Goal: Task Accomplishment & Management: Use online tool/utility

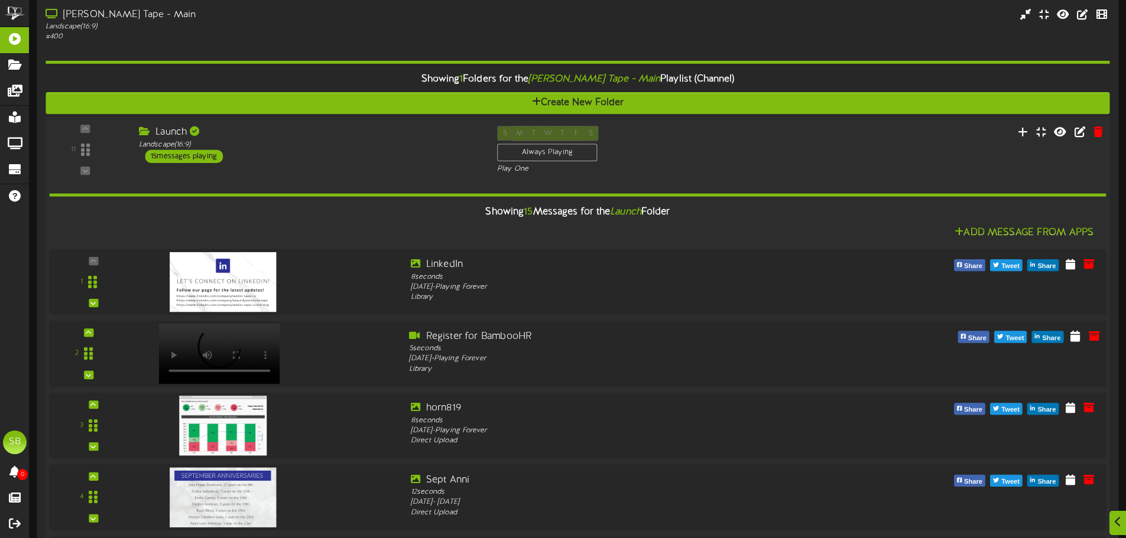
scroll to position [59, 0]
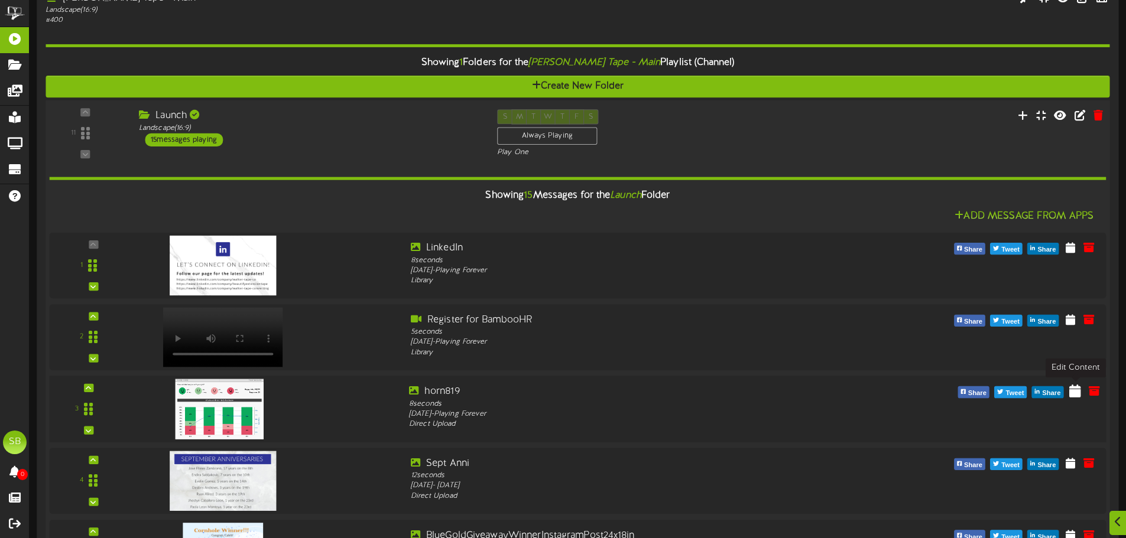
click at [1077, 389] on icon at bounding box center [1075, 390] width 12 height 13
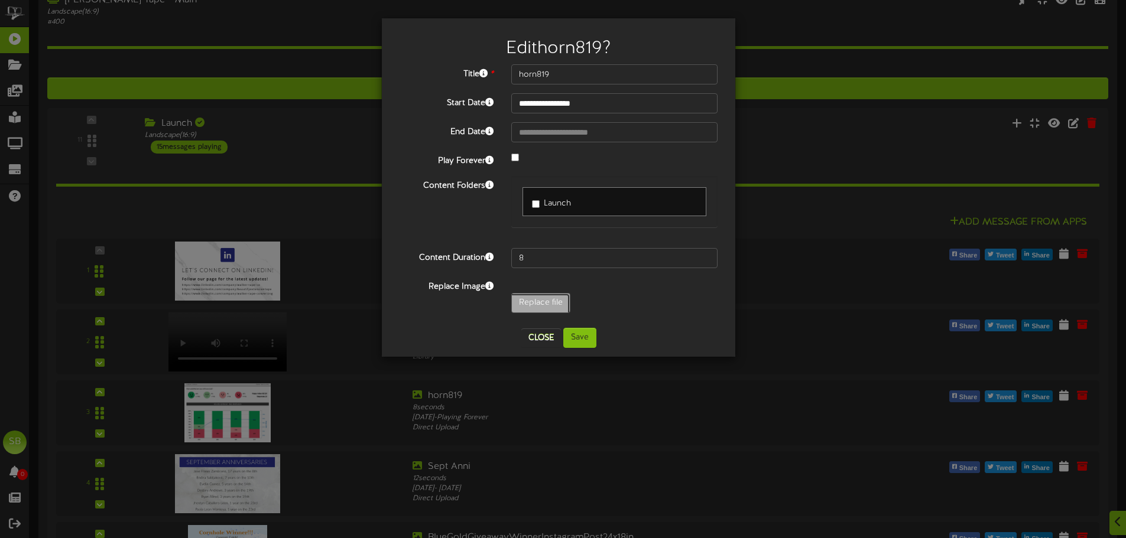
type input "**********"
type input "horn825"
click at [590, 335] on button "Save" at bounding box center [579, 338] width 33 height 20
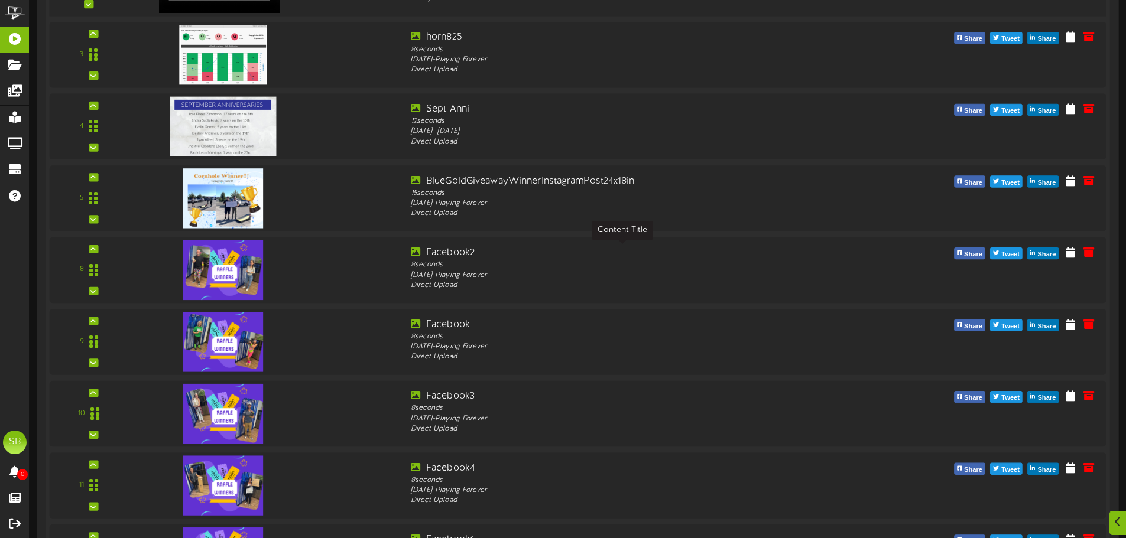
scroll to position [473, 0]
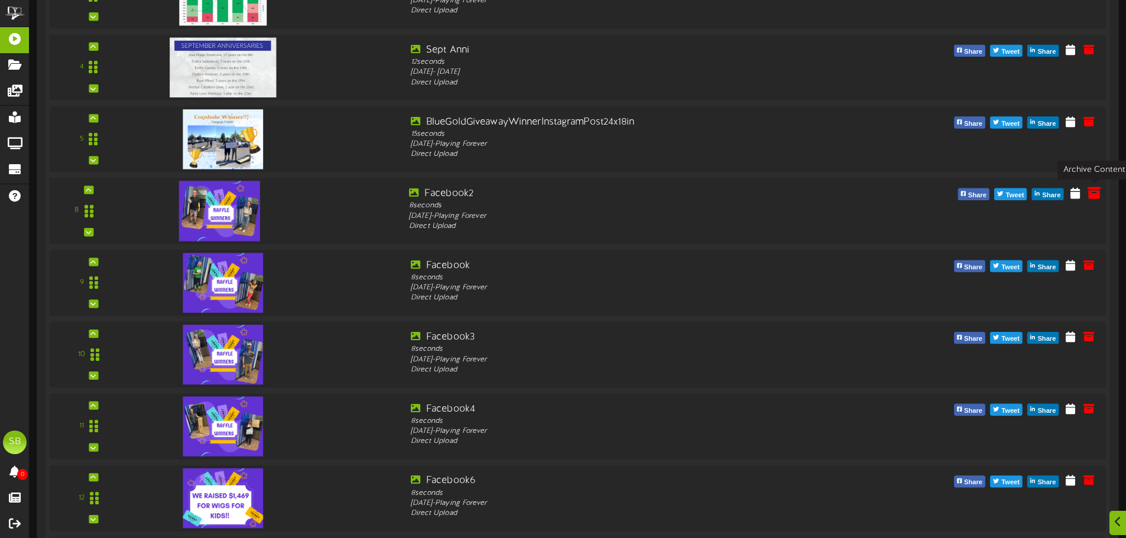
click at [1092, 191] on icon at bounding box center [1093, 192] width 13 height 13
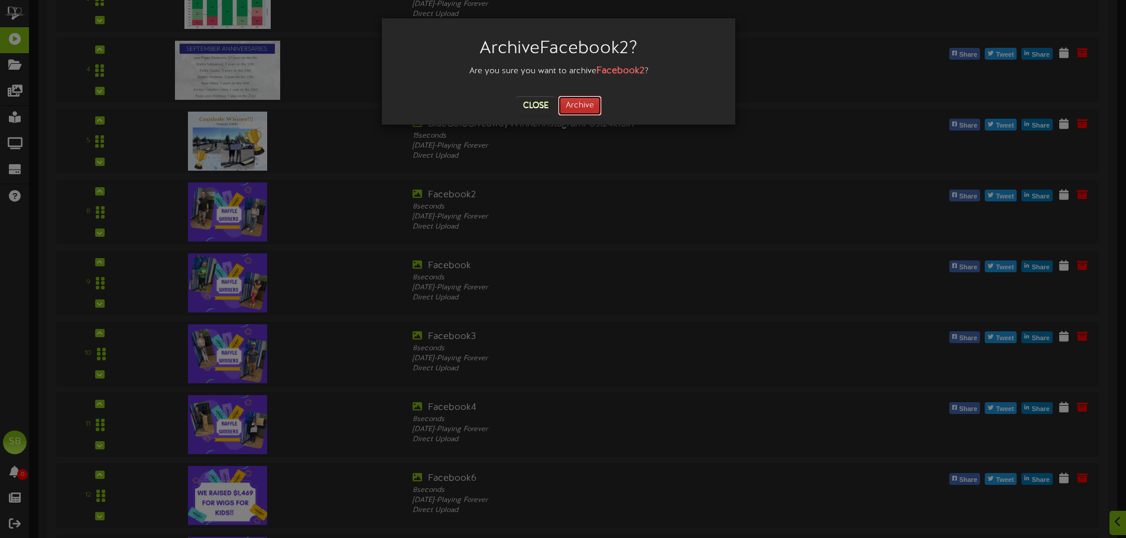
click at [581, 99] on button "Archive" at bounding box center [580, 106] width 44 height 20
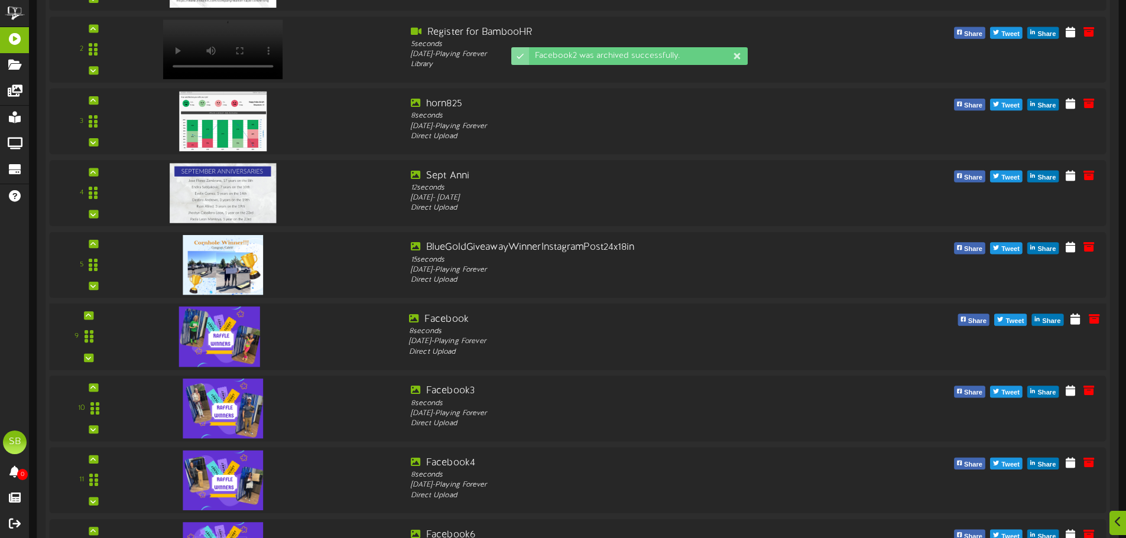
scroll to position [355, 0]
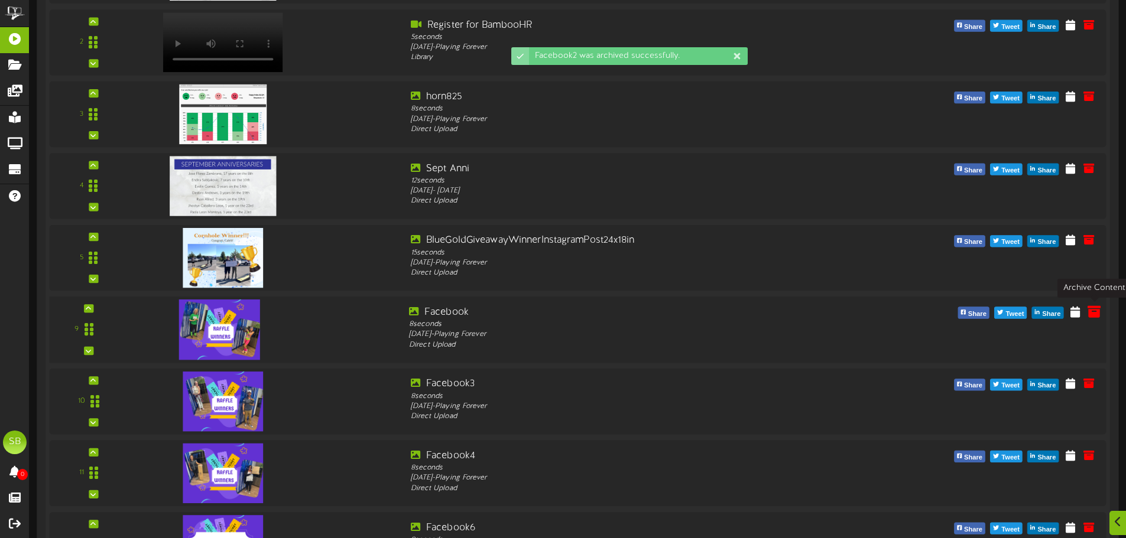
click at [1092, 313] on icon at bounding box center [1093, 311] width 13 height 13
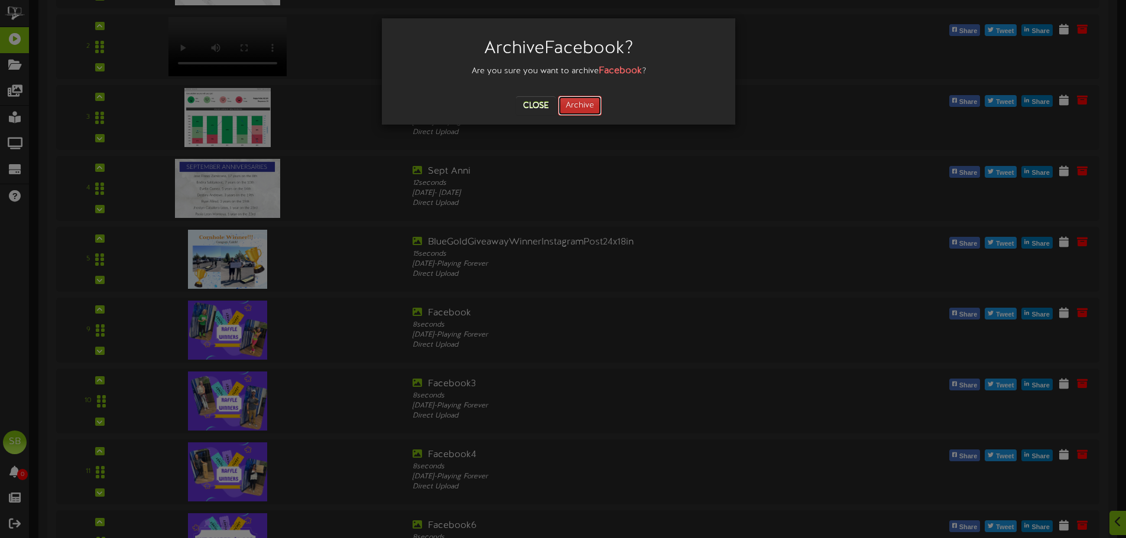
click at [580, 105] on button "Archive" at bounding box center [580, 106] width 44 height 20
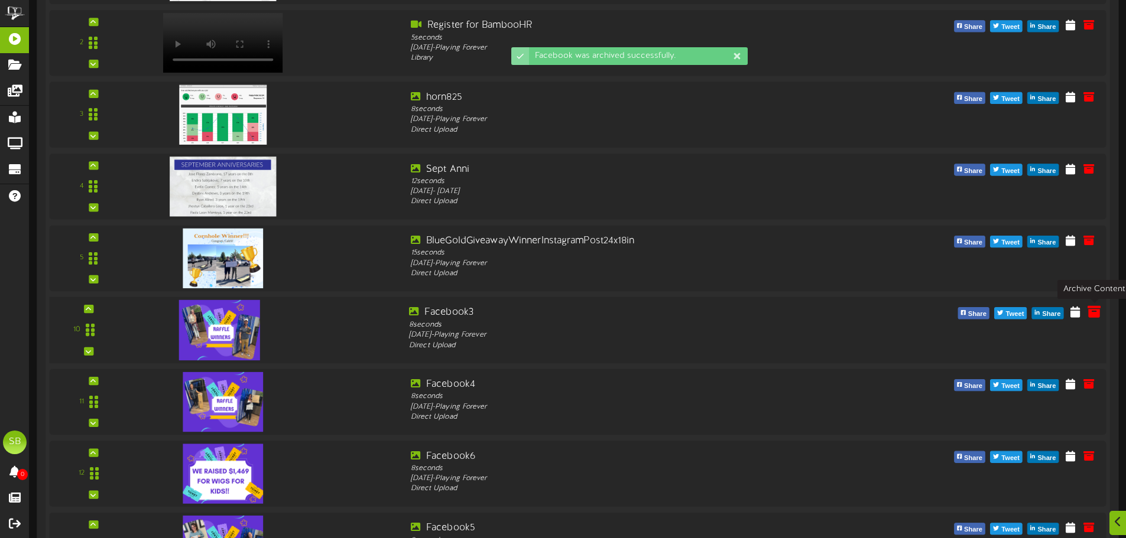
click at [1097, 318] on icon at bounding box center [1093, 311] width 13 height 13
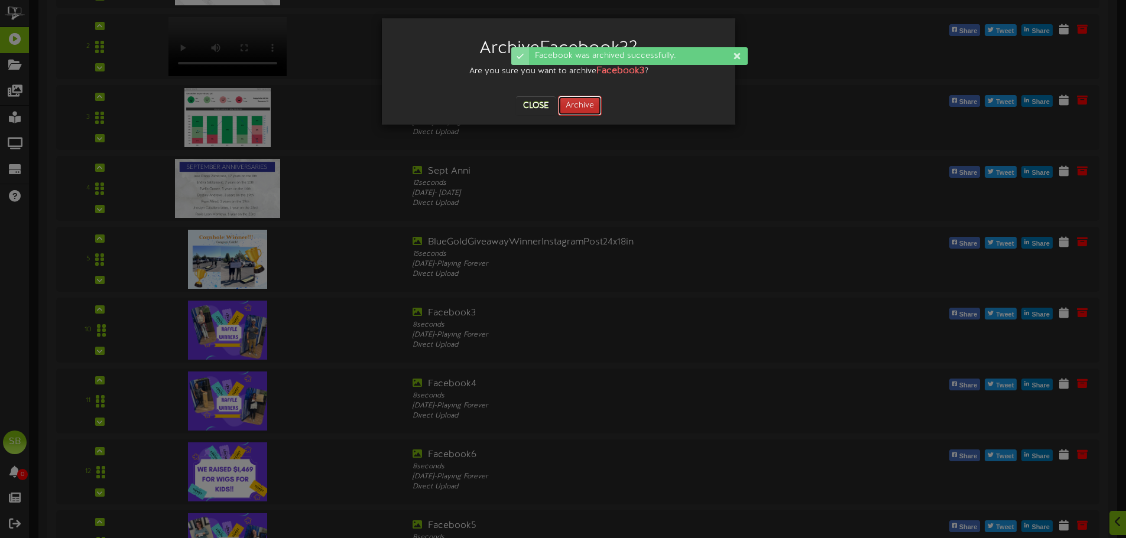
click at [587, 103] on button "Archive" at bounding box center [580, 106] width 44 height 20
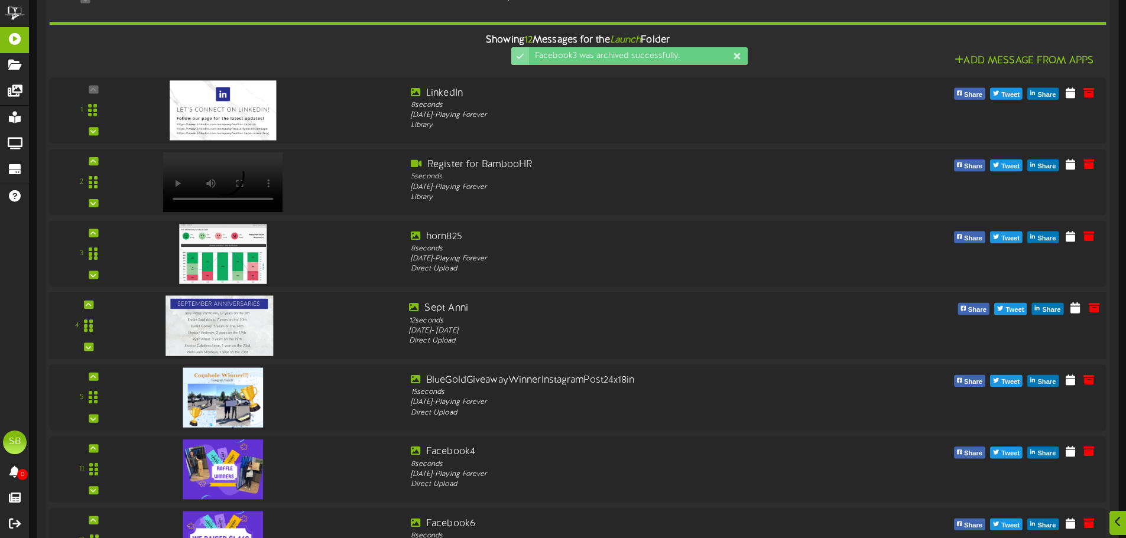
scroll to position [414, 0]
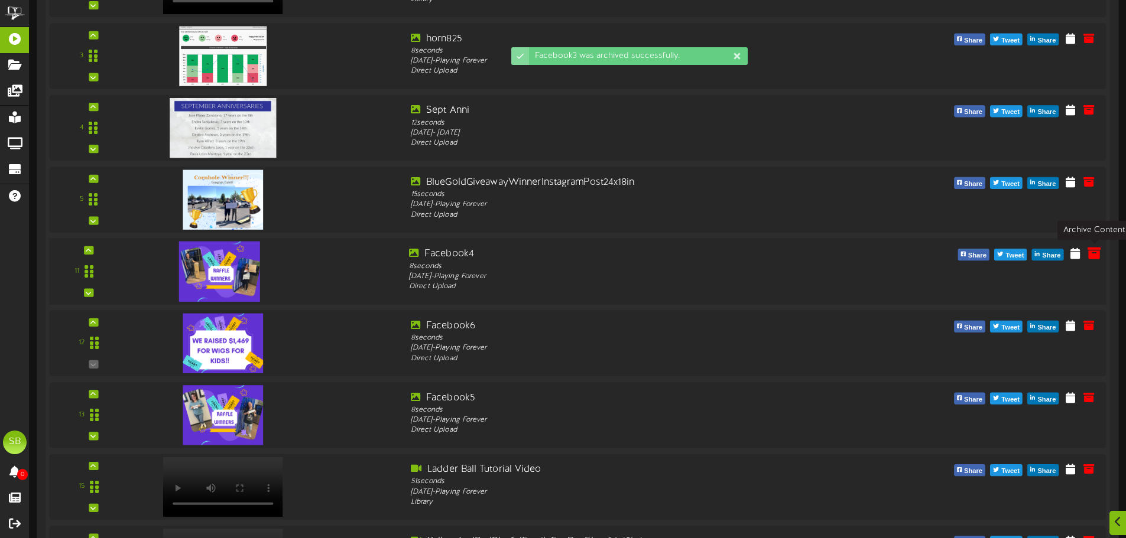
click at [1092, 257] on icon at bounding box center [1093, 252] width 13 height 13
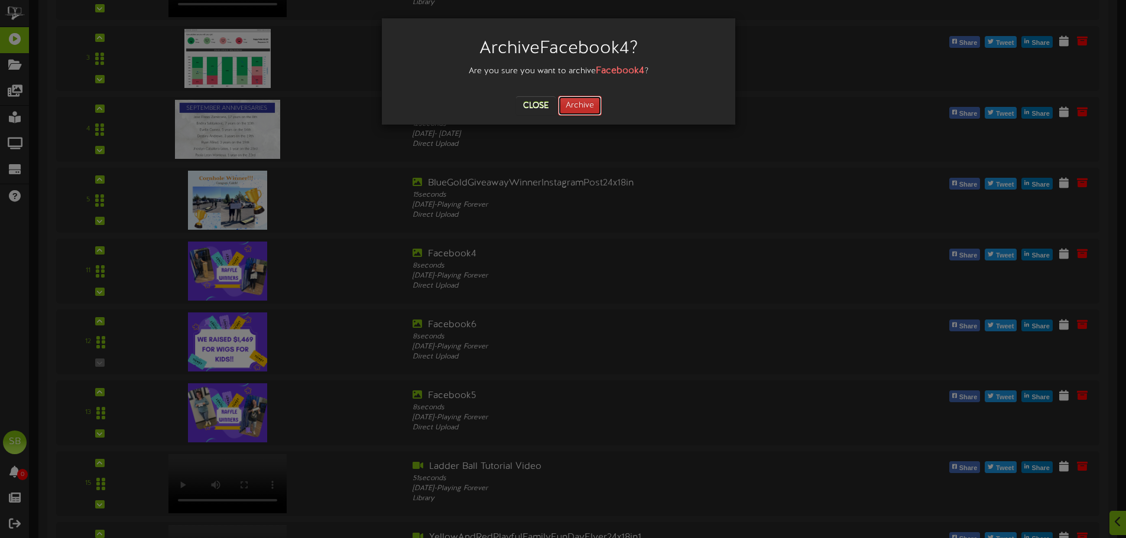
click at [587, 111] on button "Archive" at bounding box center [580, 106] width 44 height 20
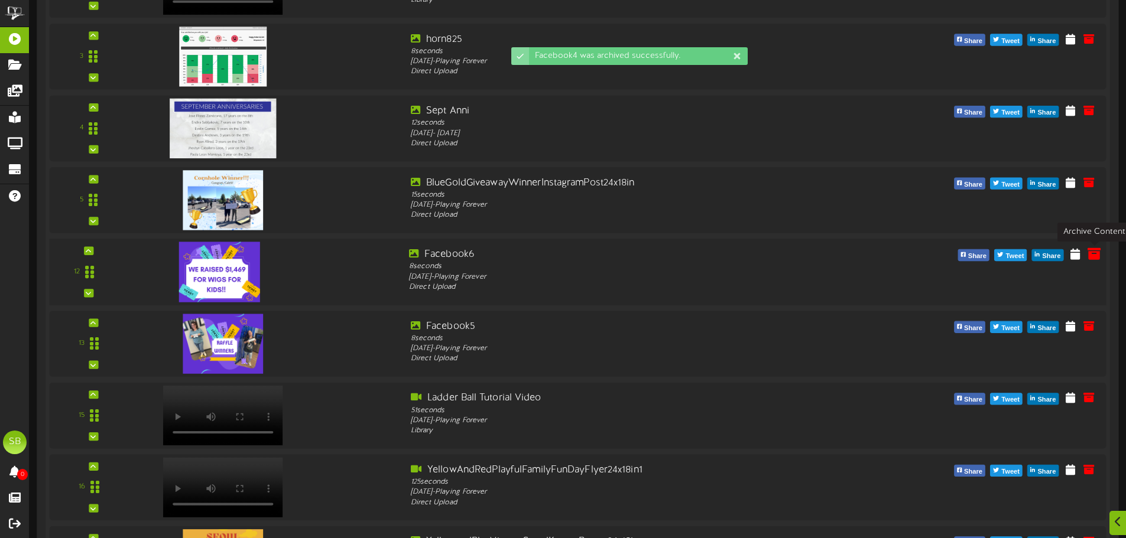
click at [1092, 254] on icon at bounding box center [1093, 253] width 13 height 13
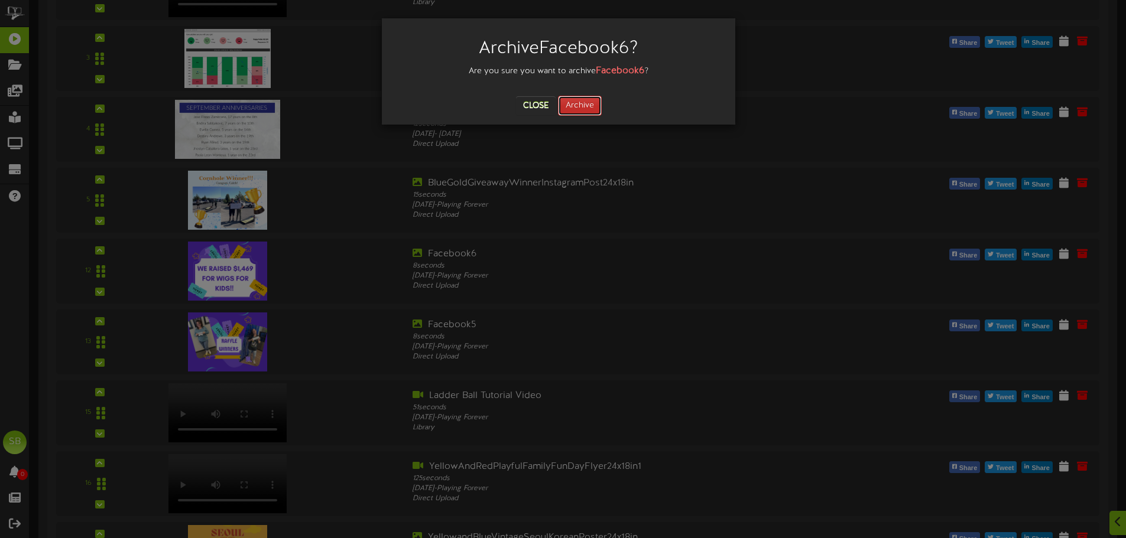
click at [592, 105] on button "Archive" at bounding box center [580, 106] width 44 height 20
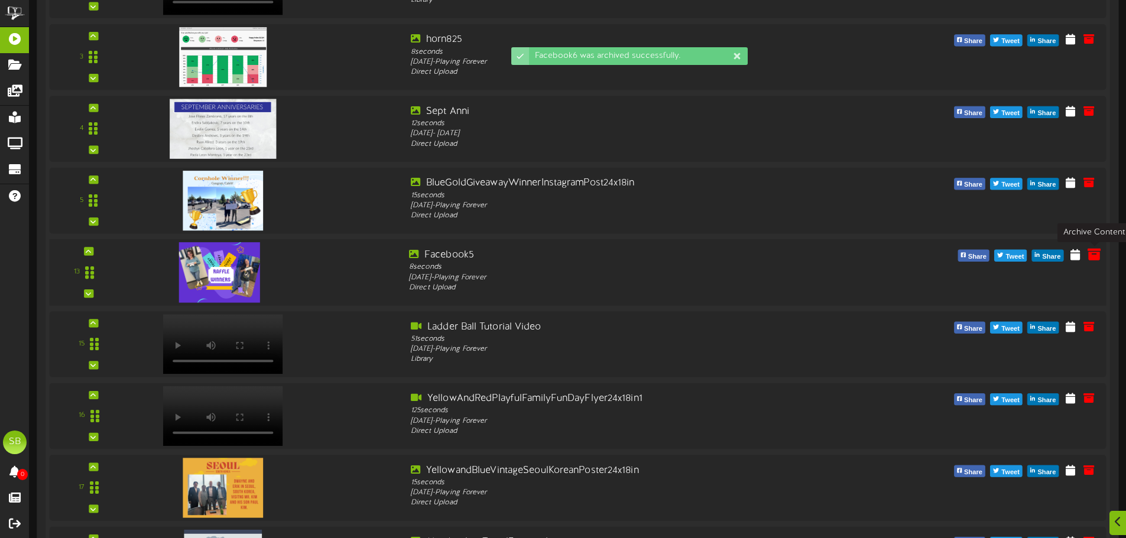
click at [1090, 255] on icon at bounding box center [1093, 254] width 13 height 13
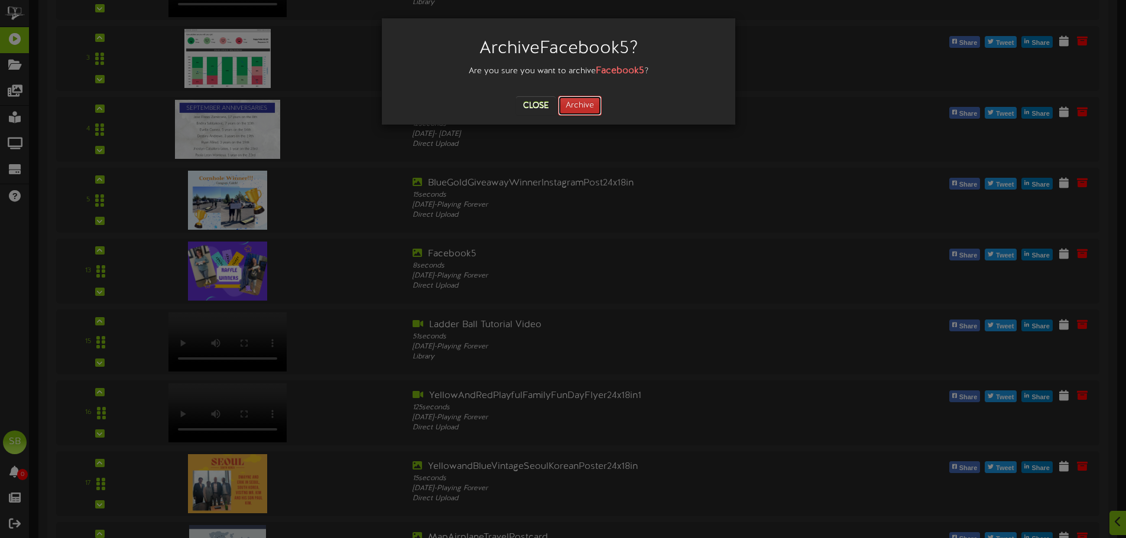
click at [591, 108] on button "Archive" at bounding box center [580, 106] width 44 height 20
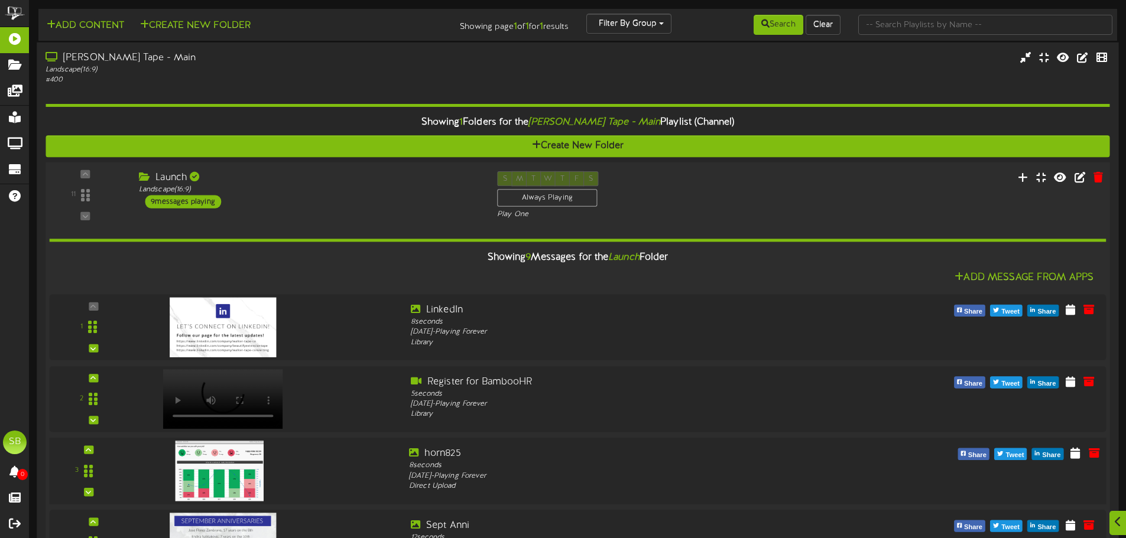
scroll to position [355, 0]
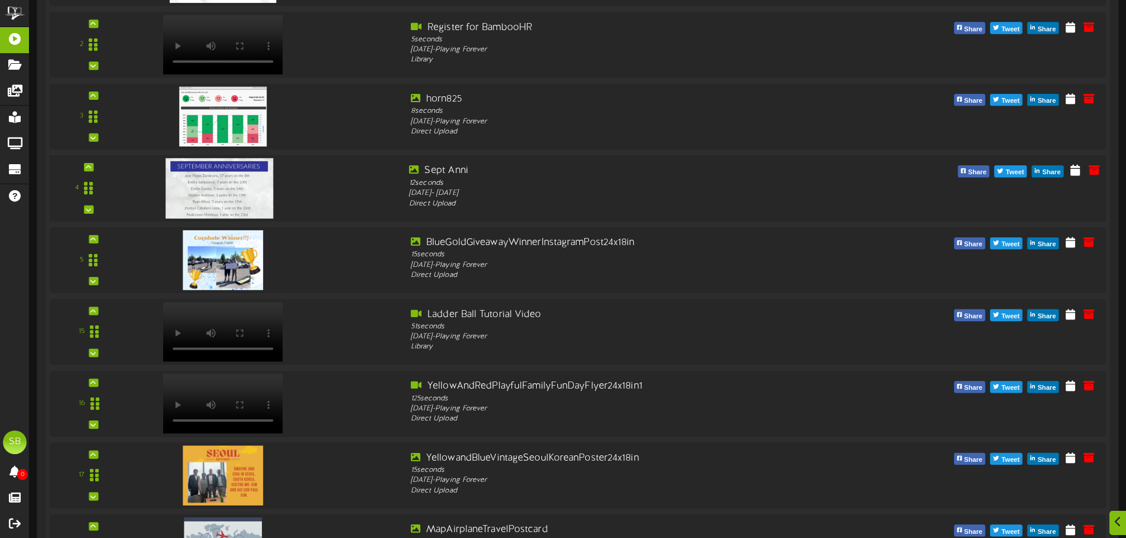
click at [218, 202] on img at bounding box center [219, 188] width 108 height 60
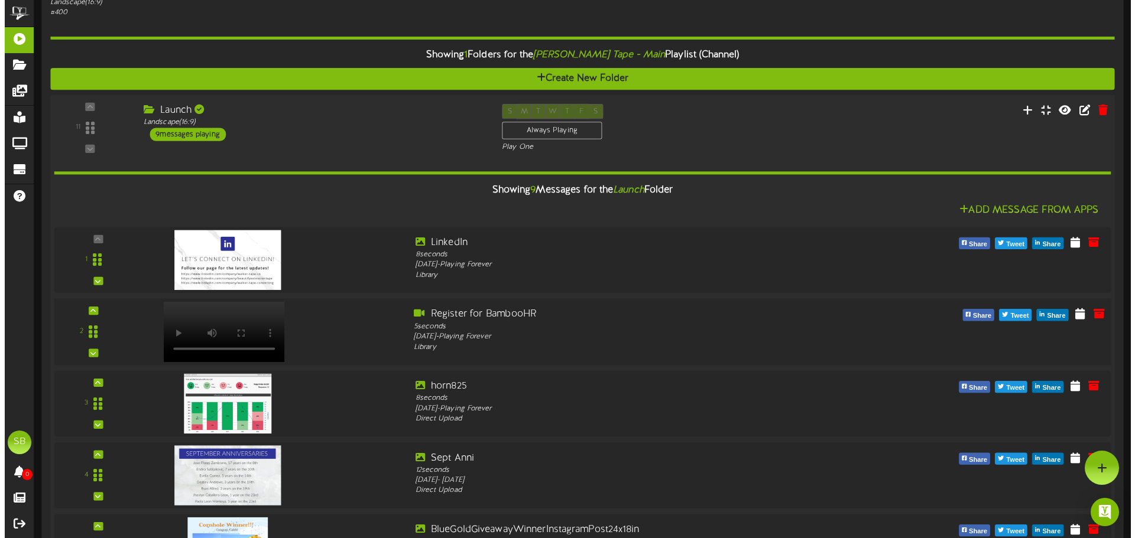
scroll to position [0, 0]
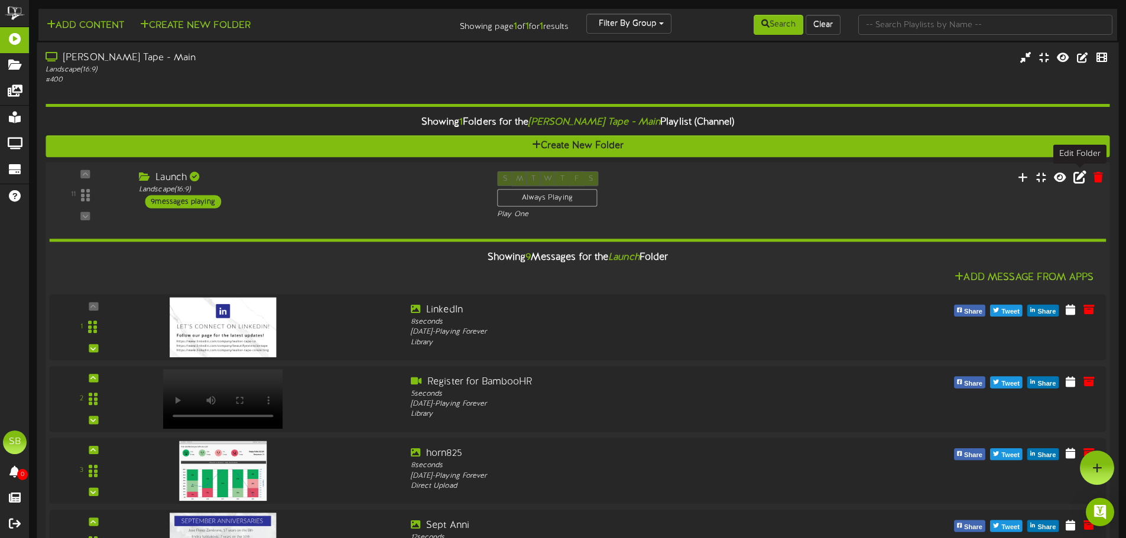
click at [1085, 173] on icon at bounding box center [1079, 176] width 13 height 13
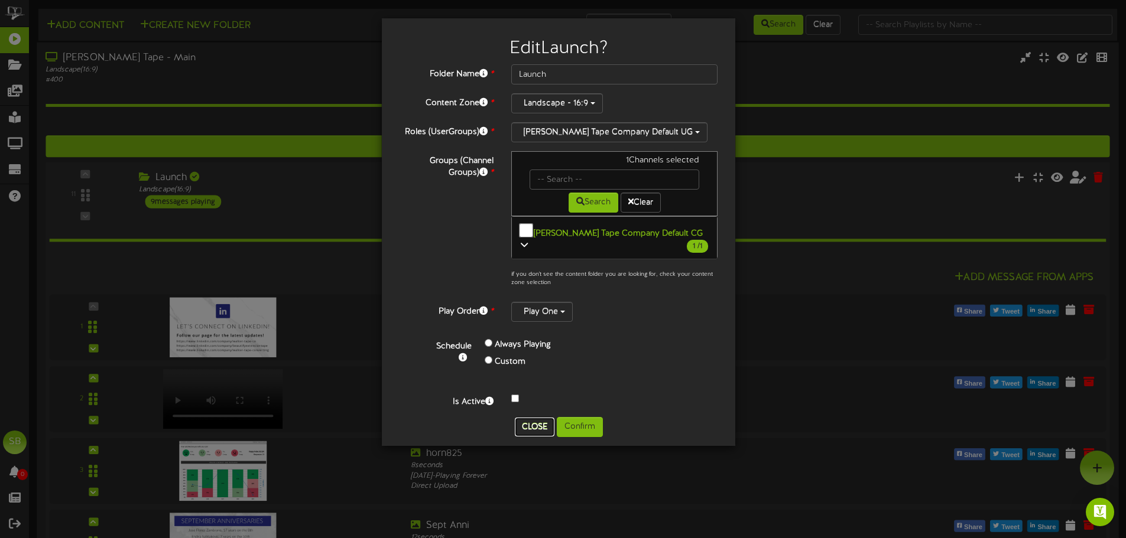
click at [543, 418] on button "Close" at bounding box center [535, 427] width 40 height 19
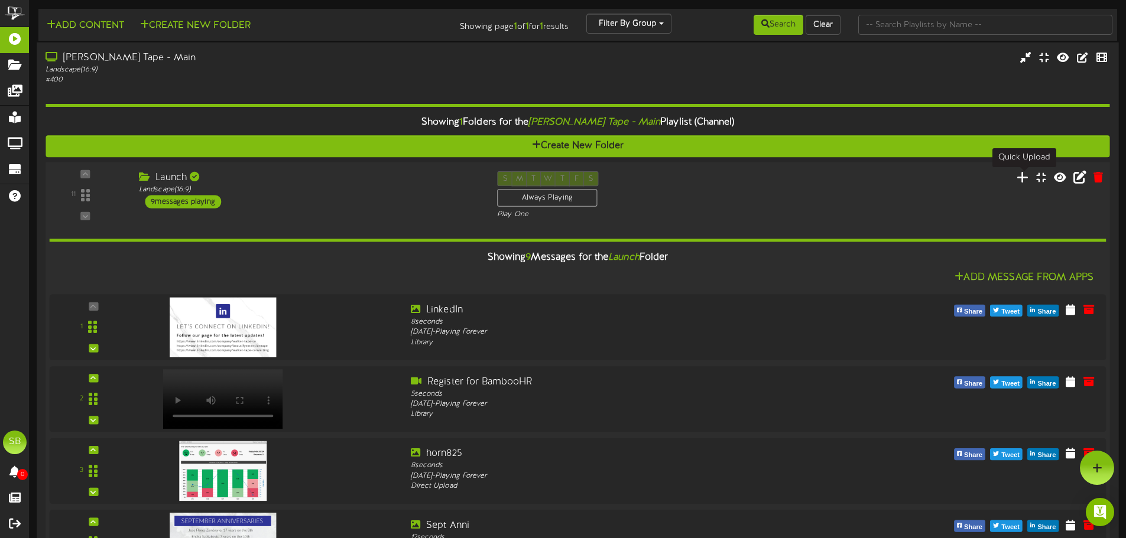
click at [1023, 180] on icon at bounding box center [1023, 176] width 12 height 13
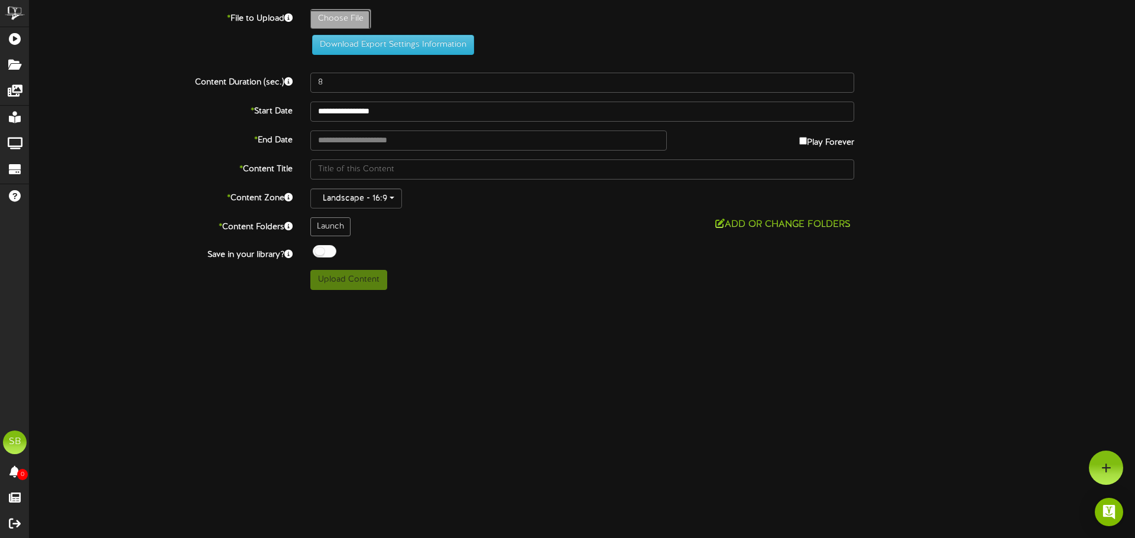
type input "**********"
type input "OctoberAnniversariesRevel"
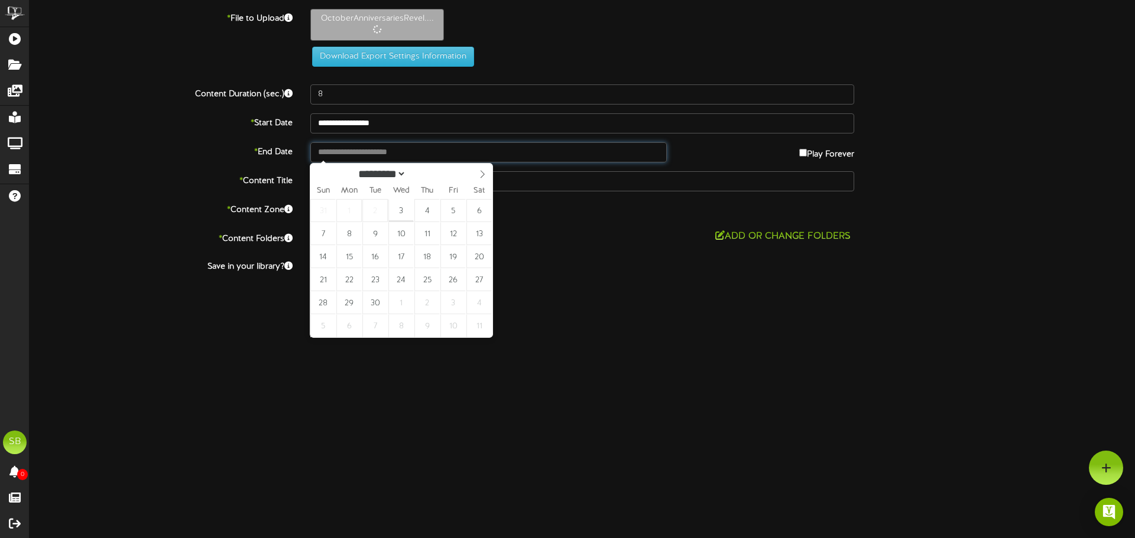
click at [358, 145] on input "text" at bounding box center [488, 152] width 356 height 20
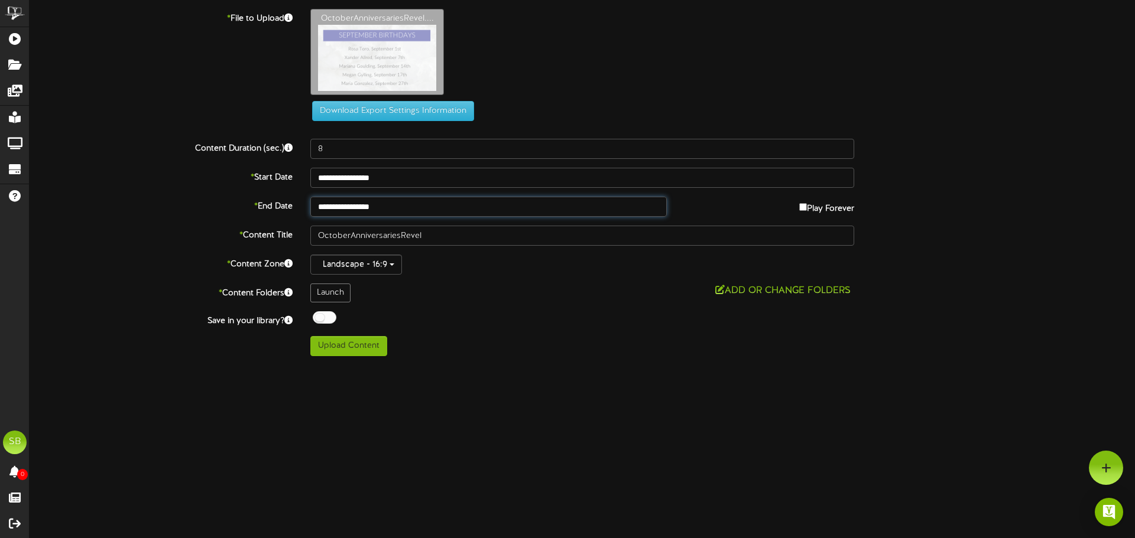
type input "**********"
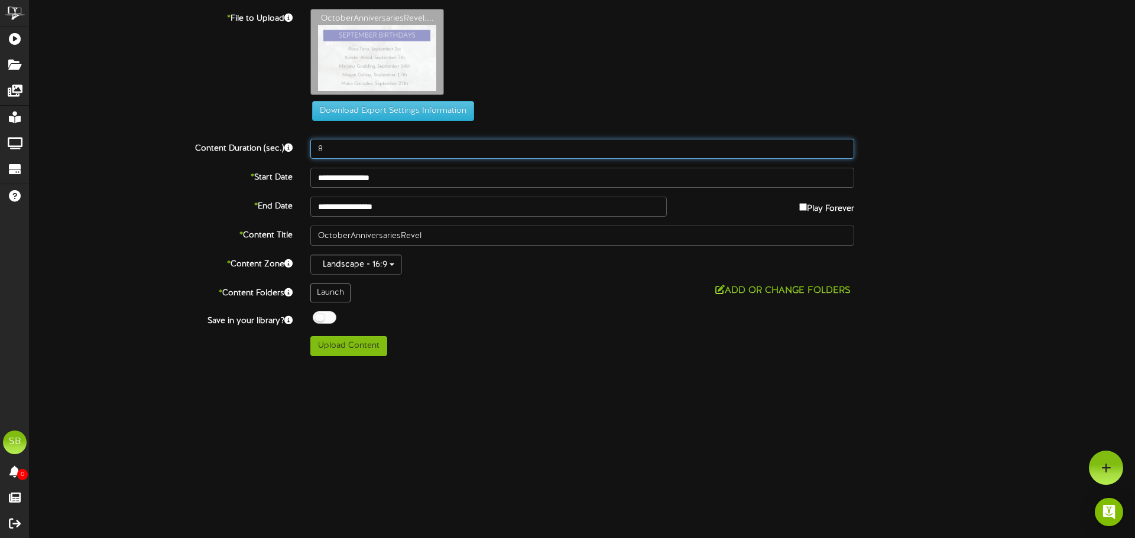
drag, startPoint x: 339, startPoint y: 147, endPoint x: 304, endPoint y: 151, distance: 35.6
click at [304, 151] on div "8" at bounding box center [581, 149] width 561 height 20
type input "12"
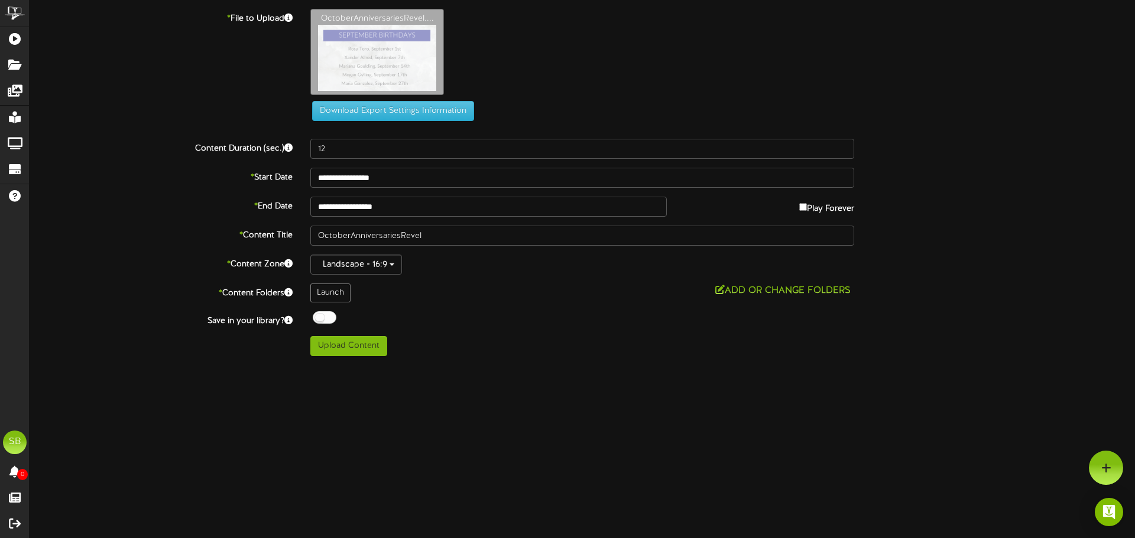
click at [470, 353] on div "Upload Content" at bounding box center [581, 346] width 561 height 20
click at [360, 345] on button "Upload Content" at bounding box center [348, 346] width 77 height 20
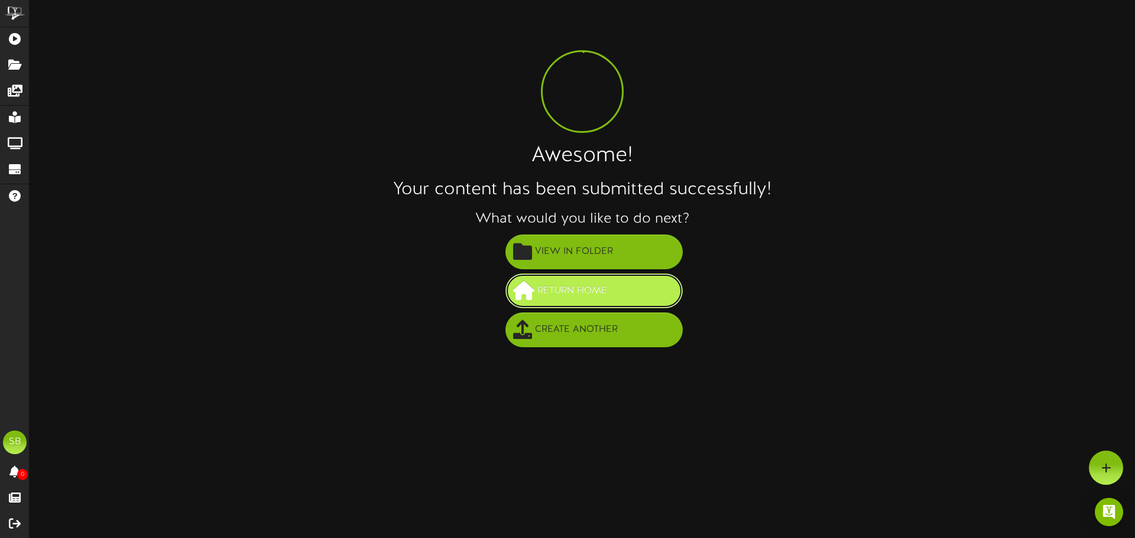
click at [591, 295] on span "Return Home" at bounding box center [572, 291] width 76 height 20
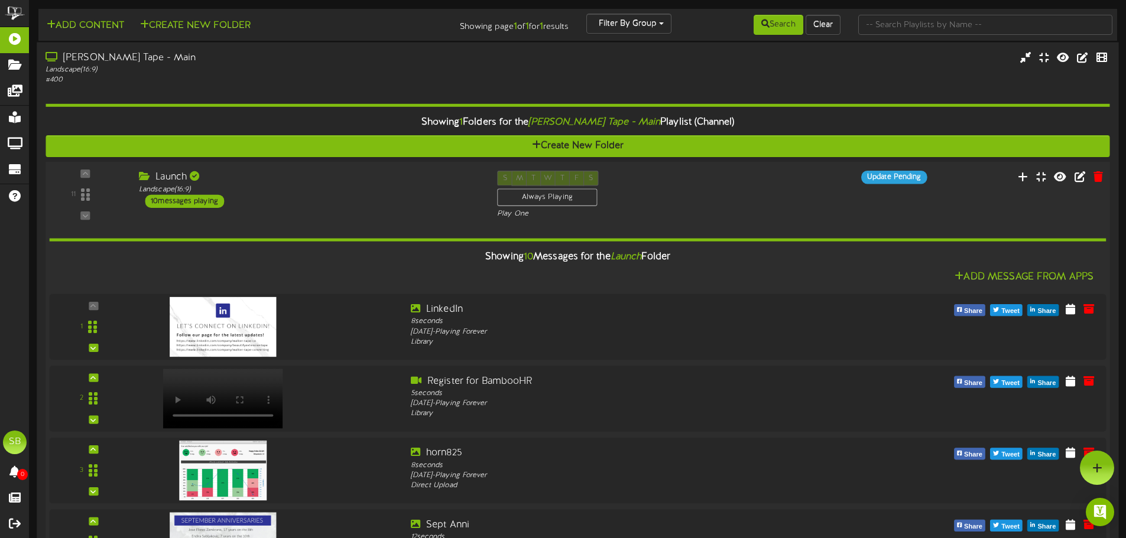
click at [1013, 182] on div at bounding box center [1025, 178] width 179 height 15
click at [1022, 177] on icon at bounding box center [1023, 176] width 12 height 13
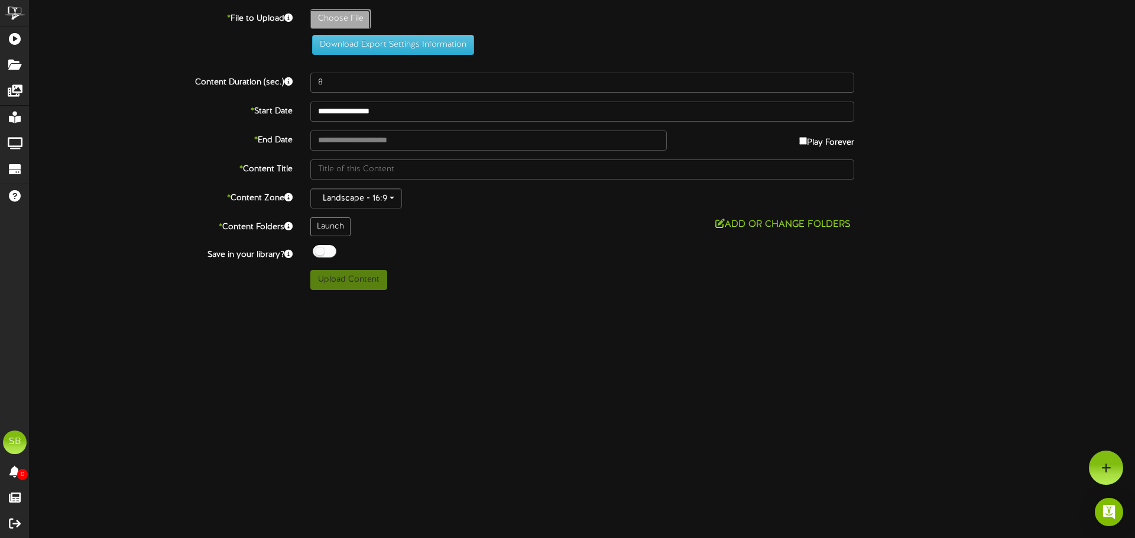
type input "**********"
type input "GrayModernSImpleUpcomingEventsFlyer24x18in7"
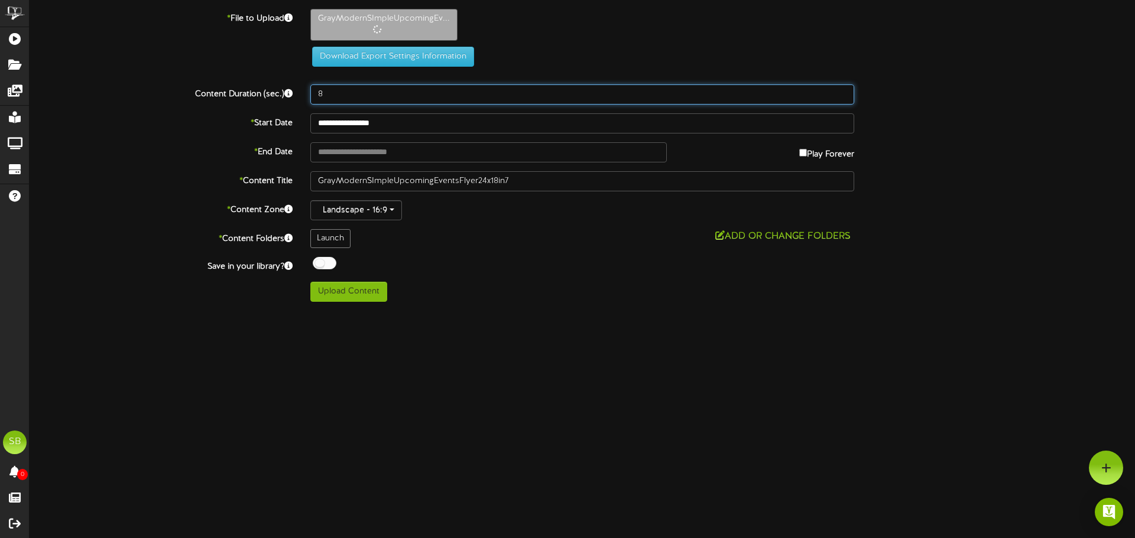
drag, startPoint x: 330, startPoint y: 92, endPoint x: 294, endPoint y: 93, distance: 36.1
click at [294, 93] on div "Content Duration (sec.) 8" at bounding box center [582, 95] width 1123 height 20
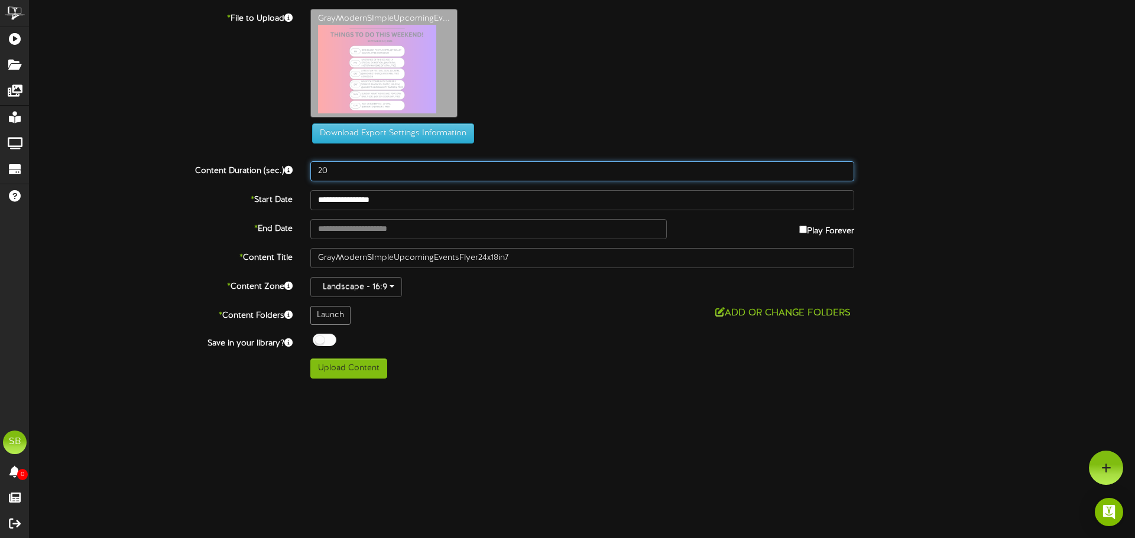
type input "20"
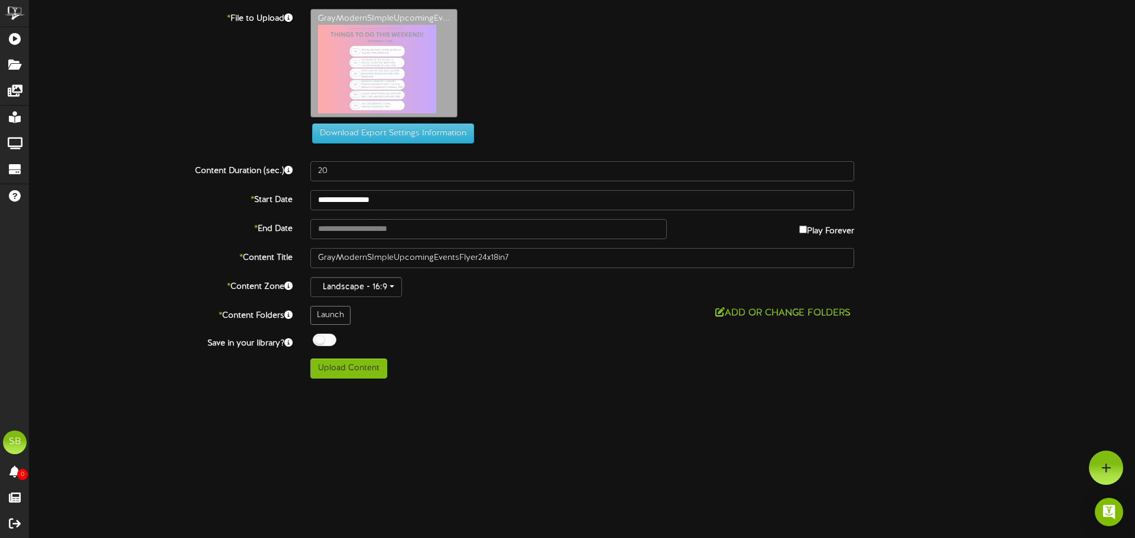
click at [183, 226] on label "* End Date" at bounding box center [161, 227] width 281 height 16
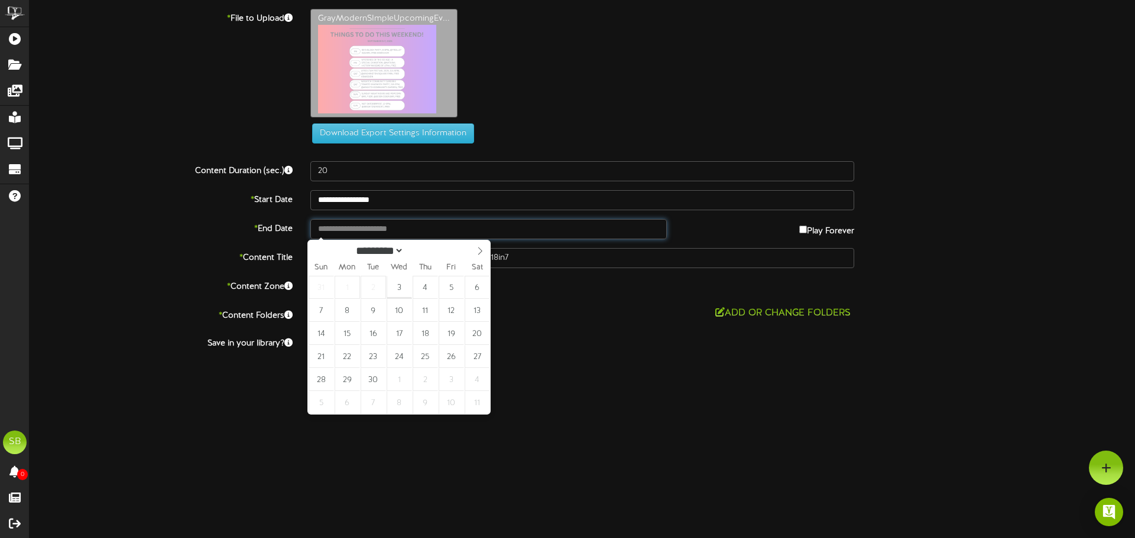
click at [381, 225] on input "text" at bounding box center [488, 229] width 356 height 20
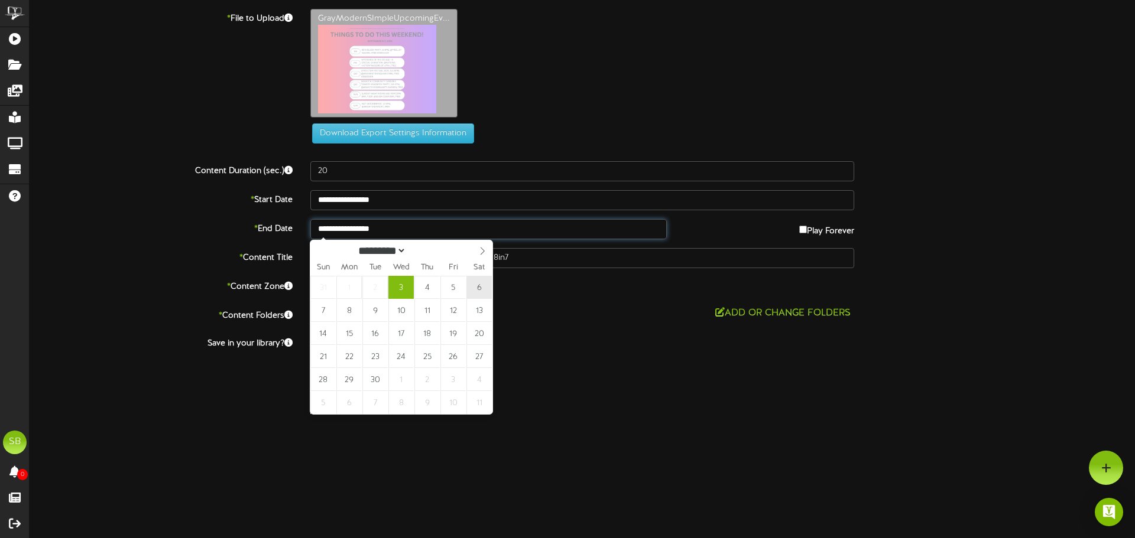
type input "**********"
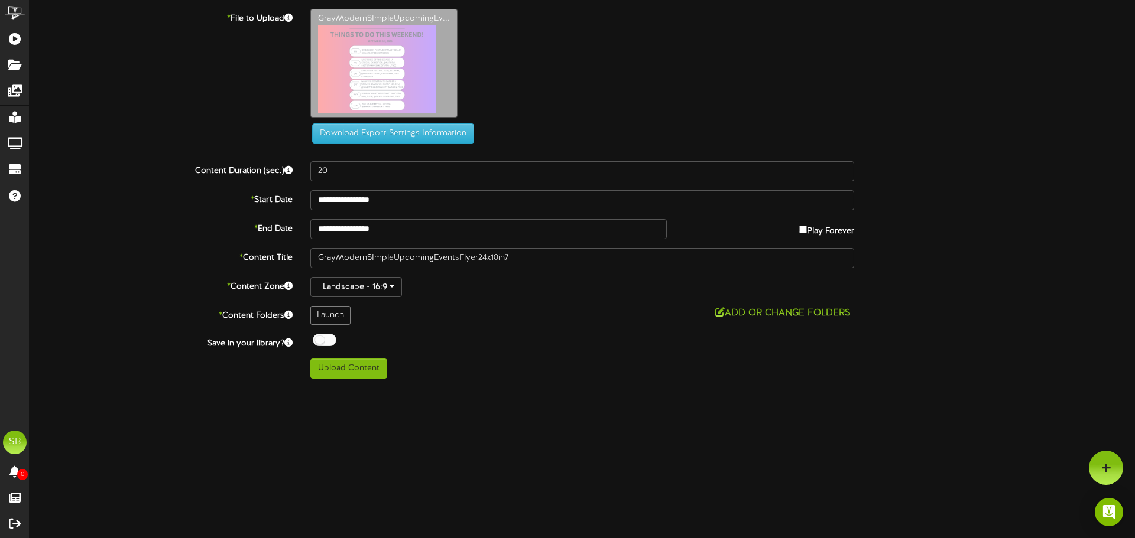
click at [556, 375] on div "Upload Content" at bounding box center [581, 369] width 561 height 20
click at [356, 372] on button "Upload Content" at bounding box center [348, 369] width 77 height 20
